Goal: Task Accomplishment & Management: Use online tool/utility

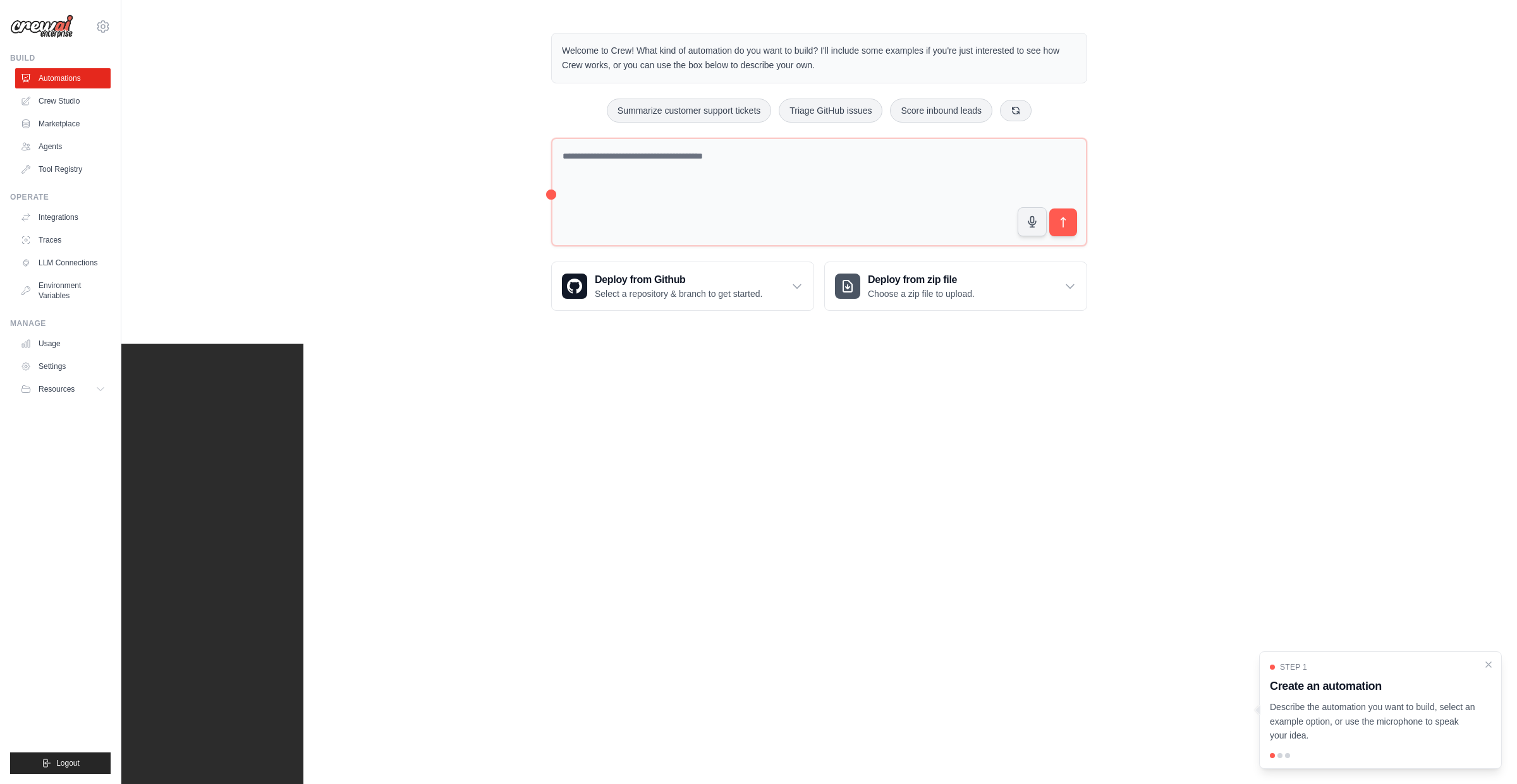
click at [291, 174] on div "Welcome to Crew! What kind of automation do you want to build? I'll include som…" at bounding box center [819, 172] width 1396 height 319
click at [370, 225] on div "Welcome to Crew! What kind of automation do you want to build? I'll include som…" at bounding box center [819, 172] width 1396 height 319
click at [1334, 224] on div "Welcome to Crew! What kind of automation do you want to build? I'll include som…" at bounding box center [819, 172] width 1396 height 319
click at [418, 177] on div "Welcome to Crew! What kind of automation do you want to build? I'll include som…" at bounding box center [819, 172] width 1396 height 319
drag, startPoint x: 710, startPoint y: 175, endPoint x: 399, endPoint y: 167, distance: 311.1
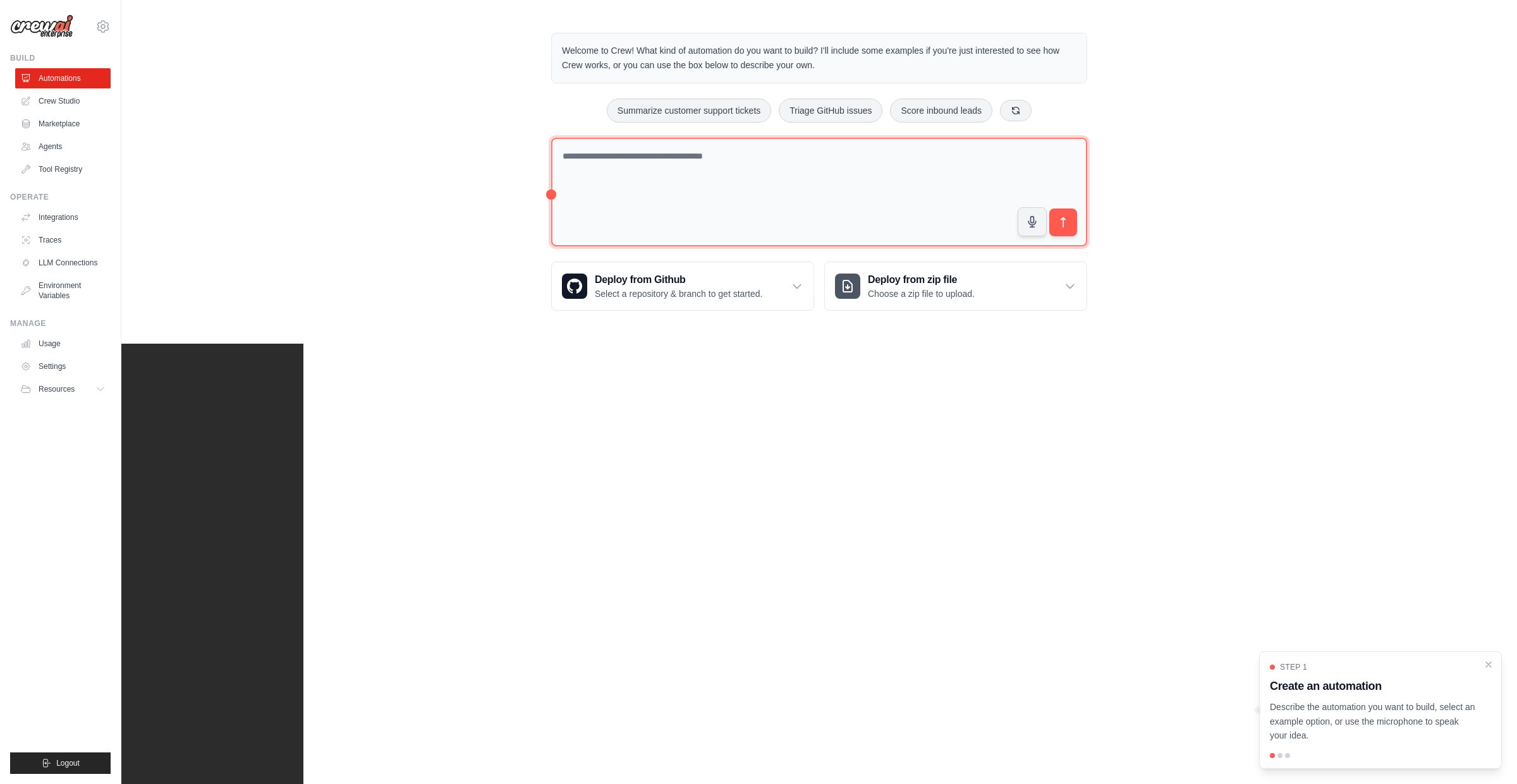
click at [710, 175] on textarea at bounding box center [819, 192] width 536 height 109
click at [400, 167] on div "Welcome to Crew! What kind of automation do you want to build? I'll include som…" at bounding box center [819, 172] width 1396 height 319
click at [399, 137] on div "Welcome to Crew! What kind of automation do you want to build? I'll include som…" at bounding box center [819, 171] width 1396 height 317
click at [386, 150] on div "Welcome to Crew! What kind of automation do you want to build? I'll include som…" at bounding box center [819, 171] width 1396 height 317
click at [410, 90] on div "Welcome to Crew! What kind of automation do you want to build? I'll include som…" at bounding box center [819, 171] width 1396 height 317
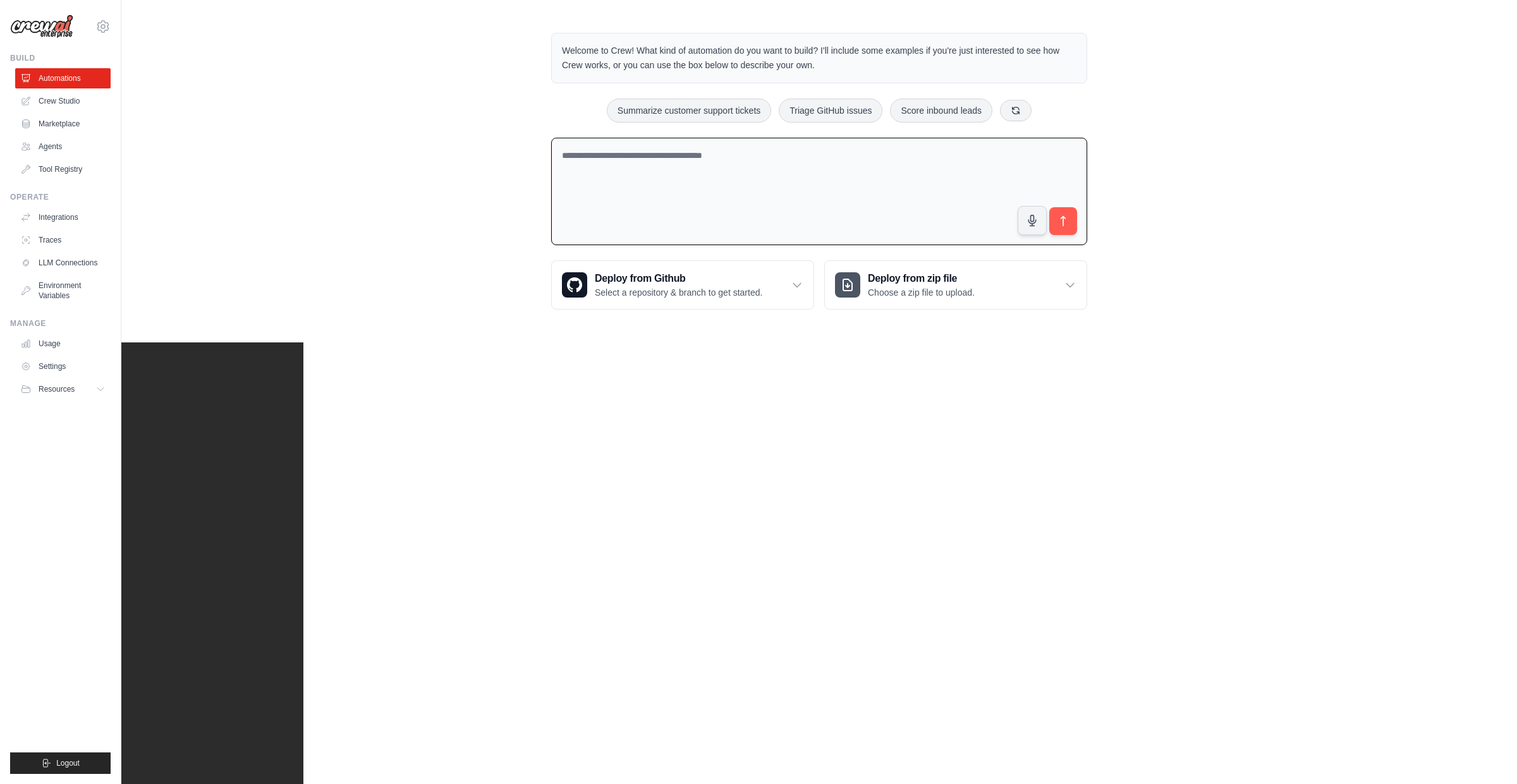
click at [446, 296] on div "Welcome to Crew! What kind of automation do you want to build? I'll include som…" at bounding box center [819, 171] width 1396 height 317
click at [386, 149] on div "Welcome to Crew! What kind of automation do you want to build? I'll include som…" at bounding box center [819, 171] width 1396 height 317
click at [411, 256] on div "Welcome to Crew! What kind of automation do you want to build? I'll include som…" at bounding box center [819, 171] width 1396 height 317
click at [386, 150] on div "Welcome to Crew! What kind of automation do you want to build? I'll include som…" at bounding box center [819, 171] width 1396 height 317
click at [446, 129] on div "Welcome to Crew! What kind of automation do you want to build? I'll include som…" at bounding box center [819, 171] width 1396 height 317
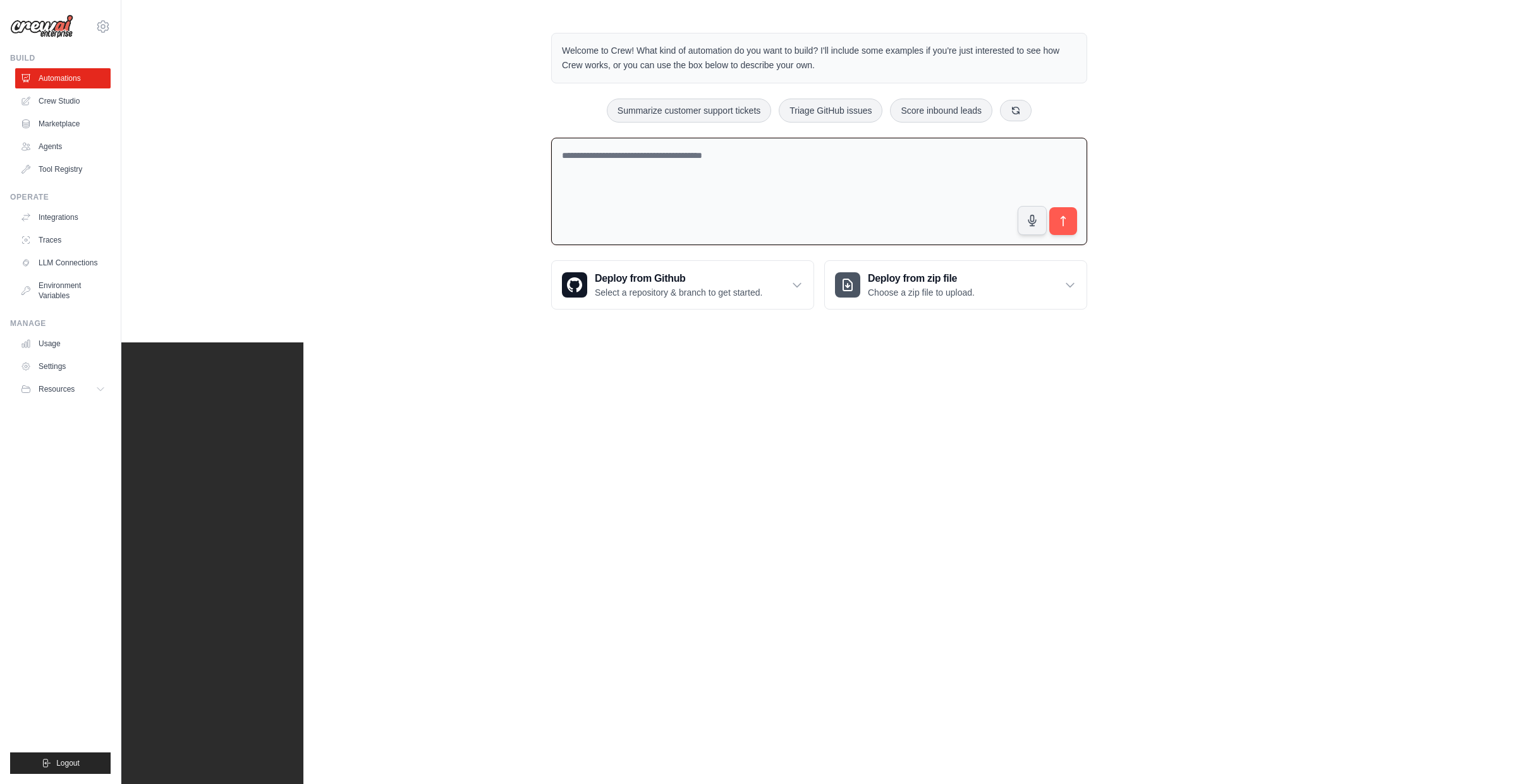
click at [814, 8] on main "Welcome to Crew! What kind of automation do you want to build? I'll include som…" at bounding box center [819, 171] width 1396 height 342
